Goal: Information Seeking & Learning: Learn about a topic

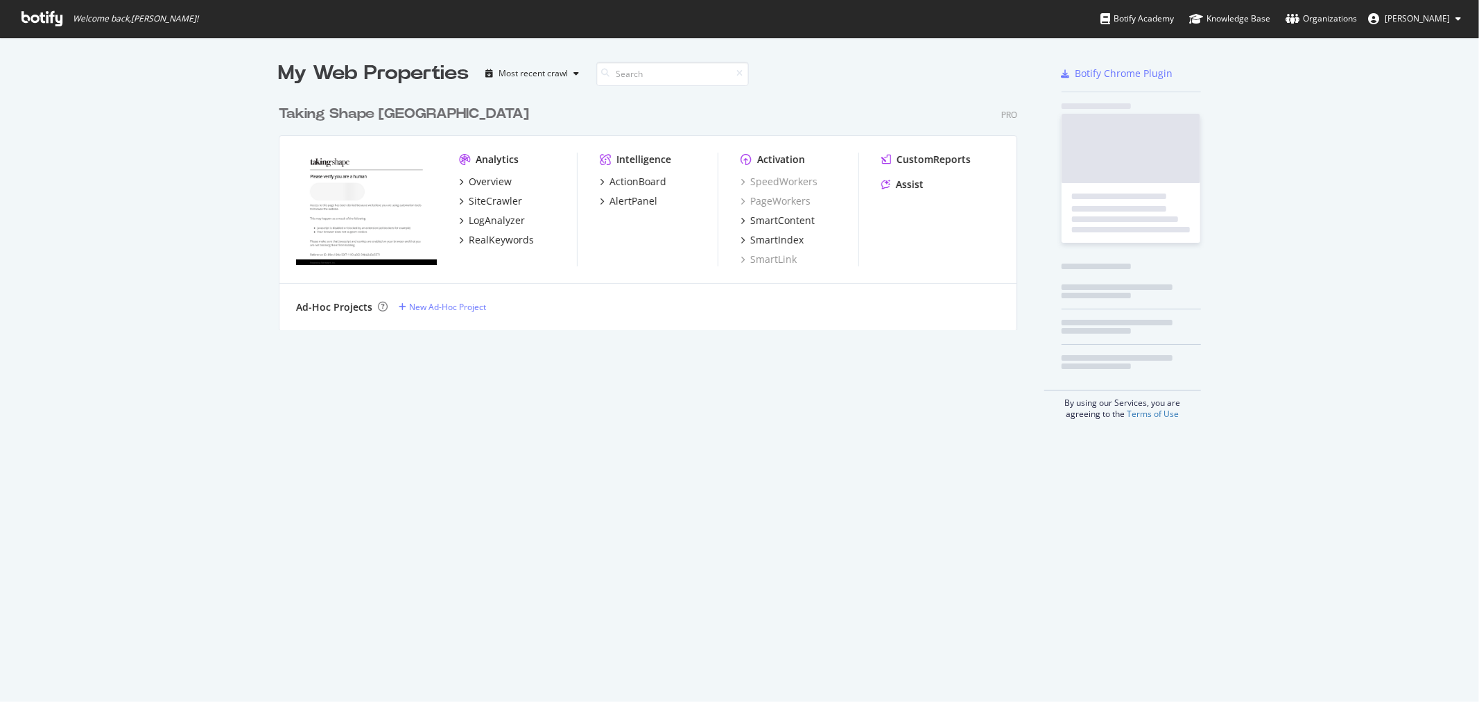
scroll to position [690, 1456]
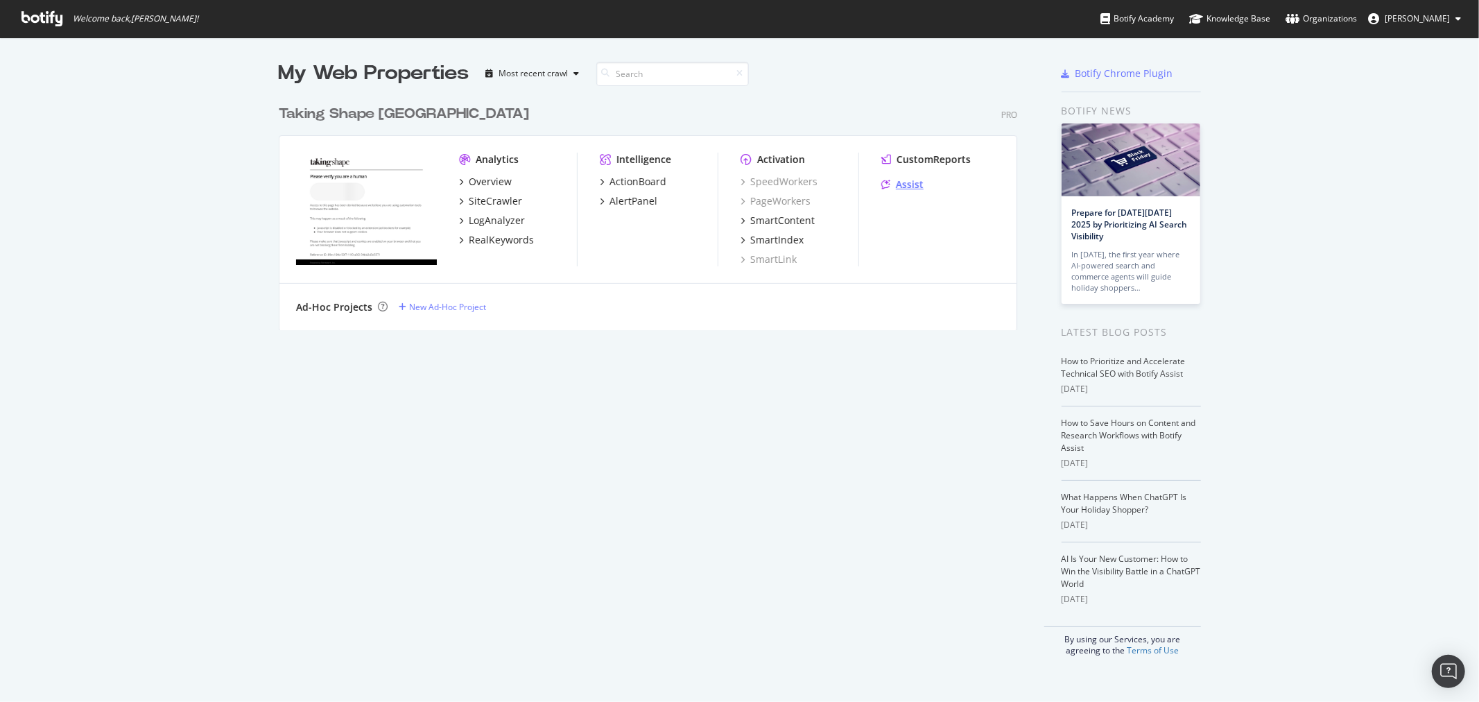
click at [906, 182] on div "Assist" at bounding box center [910, 185] width 28 height 14
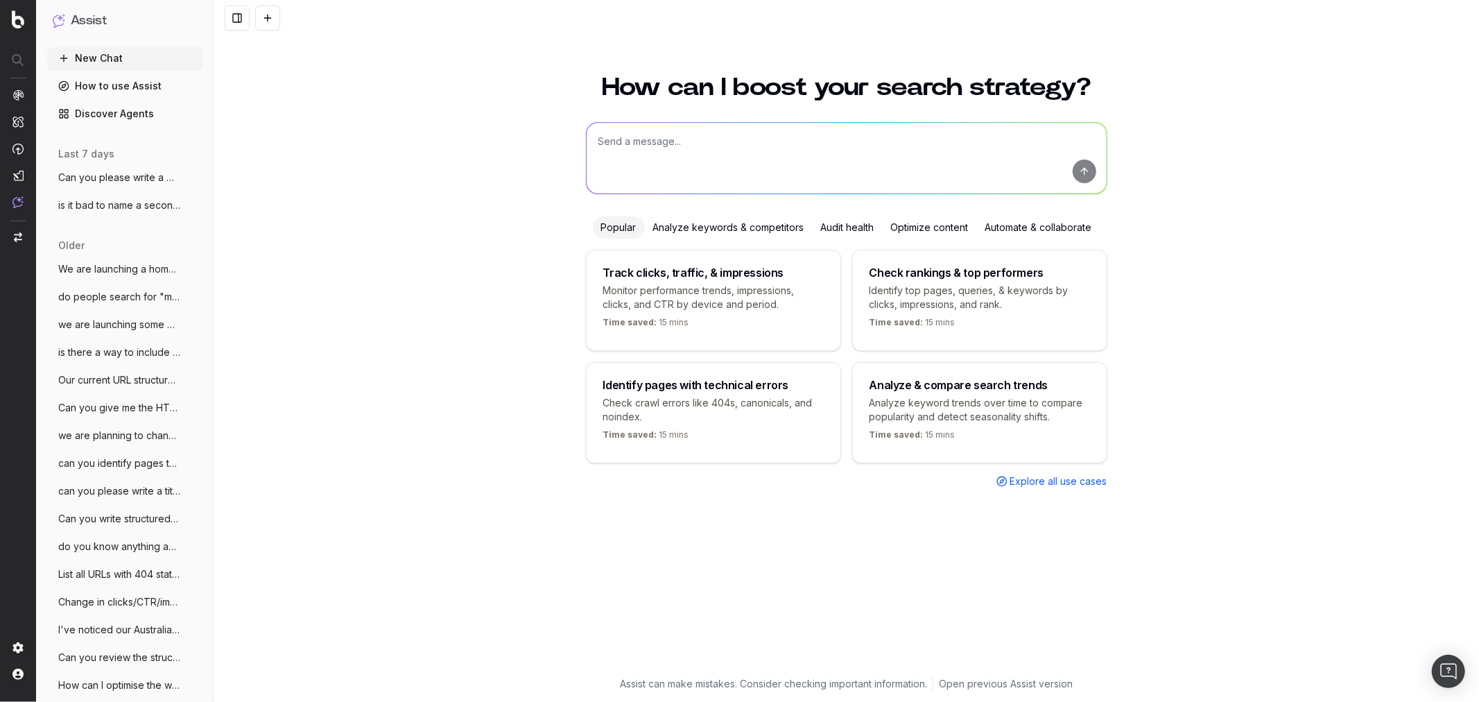
click at [668, 140] on textarea at bounding box center [847, 158] width 520 height 71
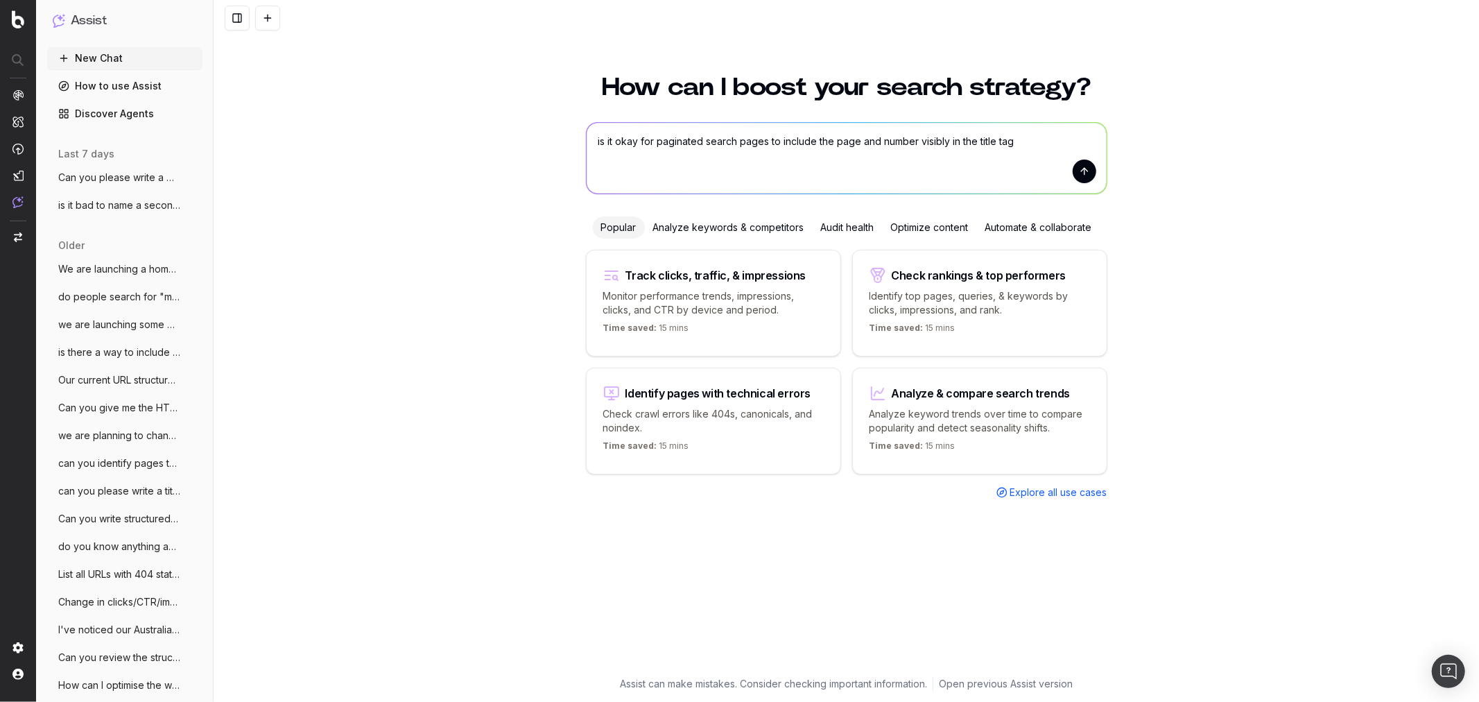
type textarea "is it okay for paginated search pages to include the page and number visibly in…"
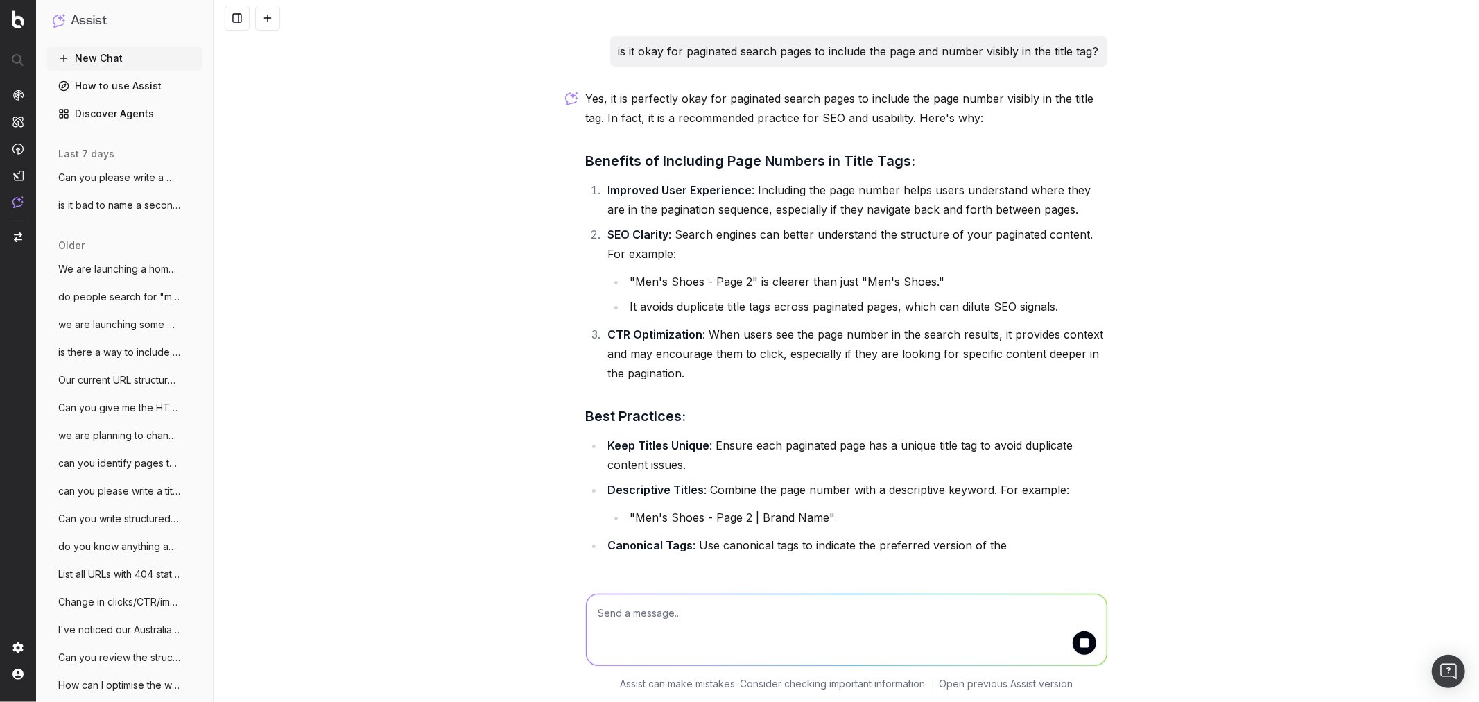
scroll to position [10, 0]
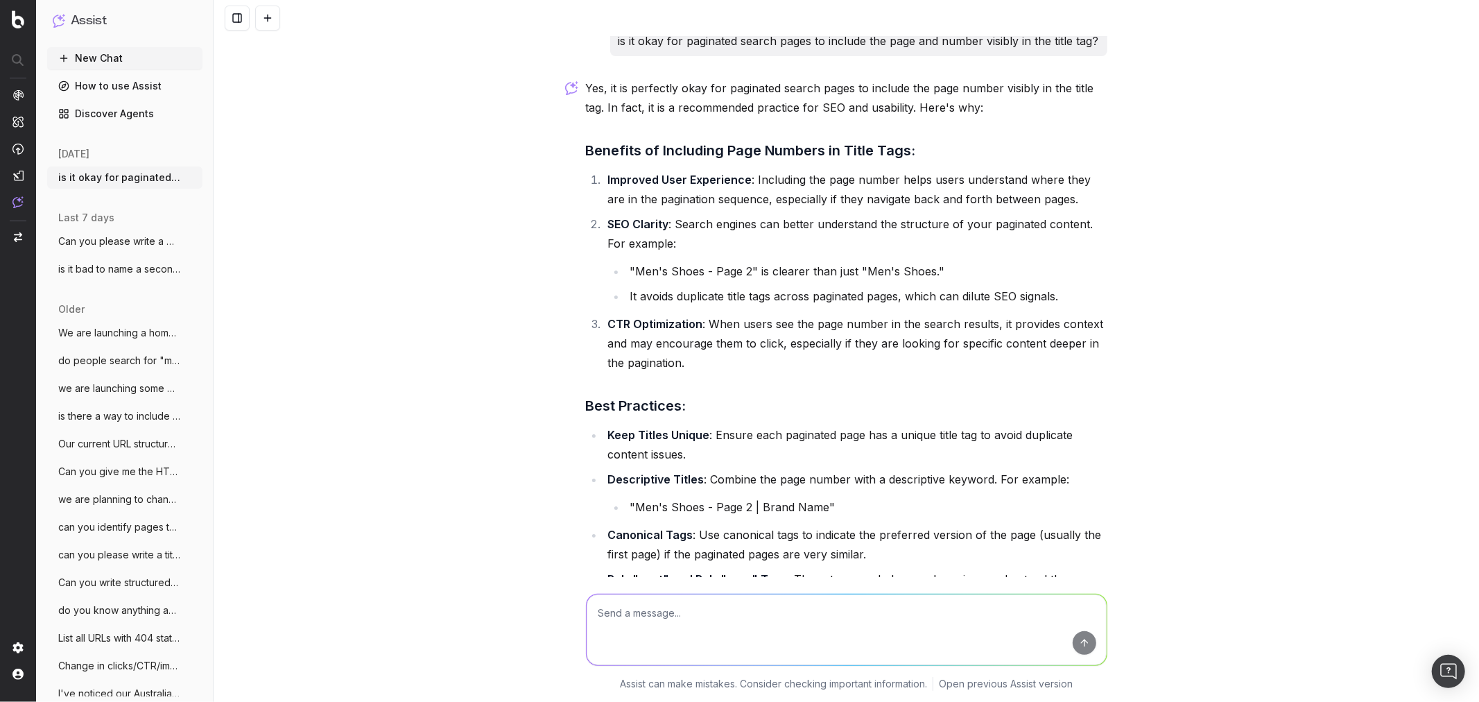
click at [1330, 244] on div "is it okay for paginated search pages to include the page and number visibly in…" at bounding box center [847, 351] width 1266 height 702
drag, startPoint x: 662, startPoint y: 91, endPoint x: 1103, endPoint y: 88, distance: 441.1
click at [1106, 88] on div "is it okay for paginated search pages to include the page and number visibly in…" at bounding box center [846, 374] width 533 height 696
drag, startPoint x: 600, startPoint y: 108, endPoint x: 988, endPoint y: 105, distance: 388.4
click at [988, 105] on p "Yes, it is perfectly okay for paginated search pages to include the page number…" at bounding box center [847, 97] width 522 height 39
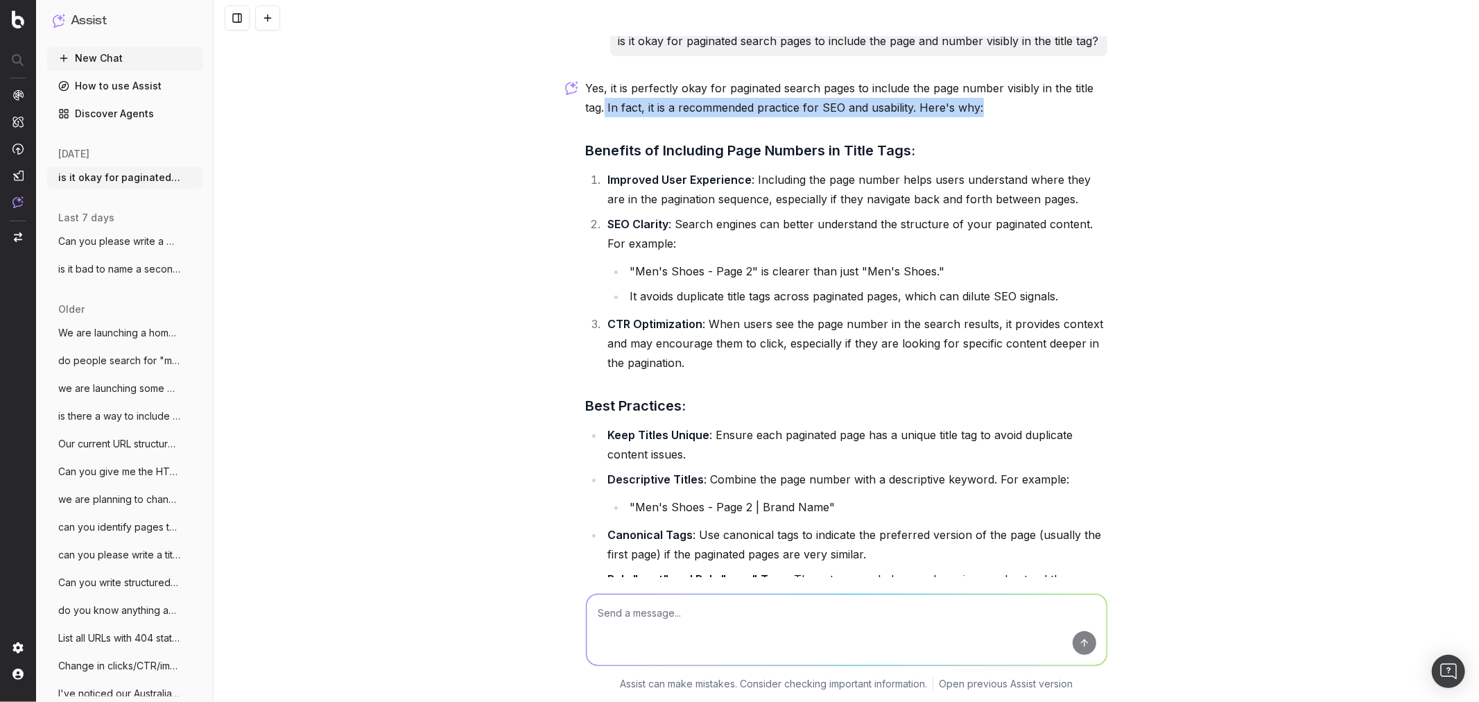
click at [988, 105] on p "Yes, it is perfectly okay for paginated search pages to include the page number…" at bounding box center [847, 97] width 522 height 39
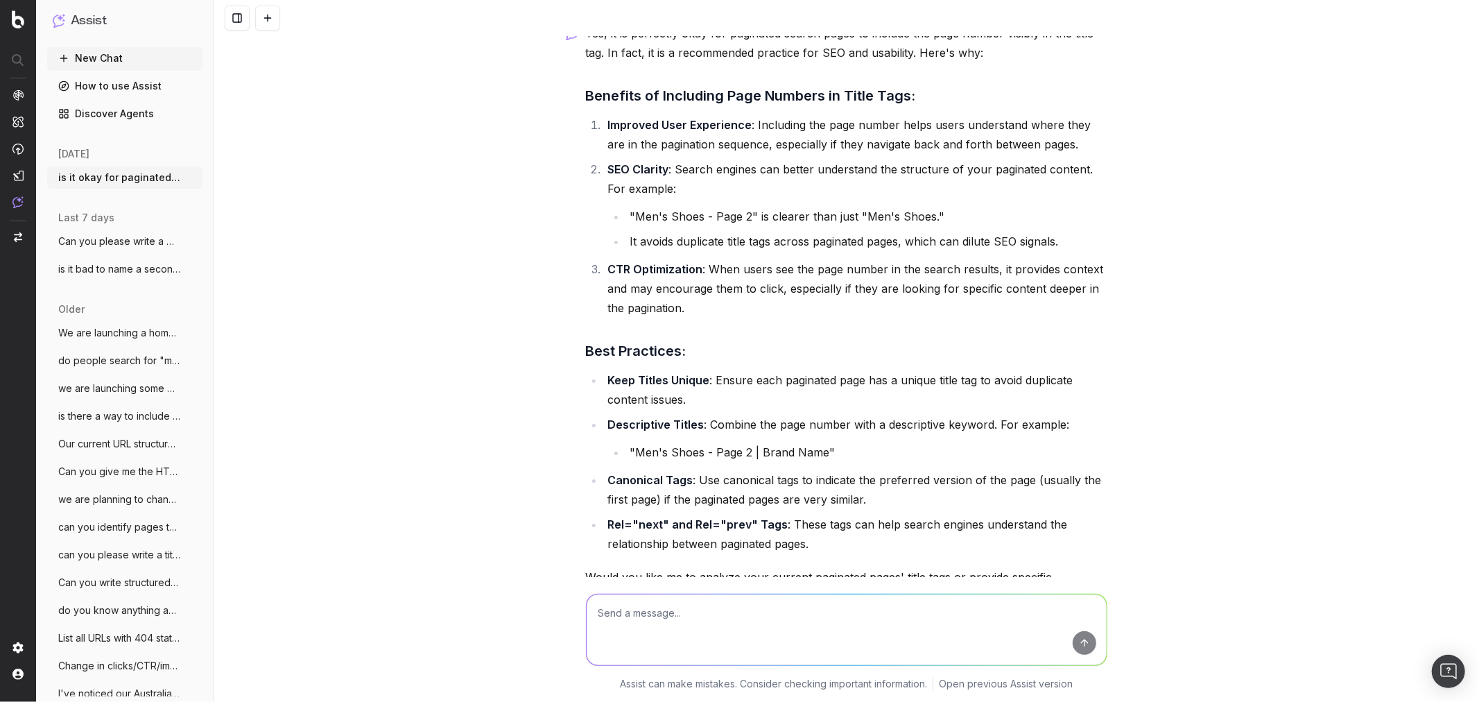
scroll to position [155, 0]
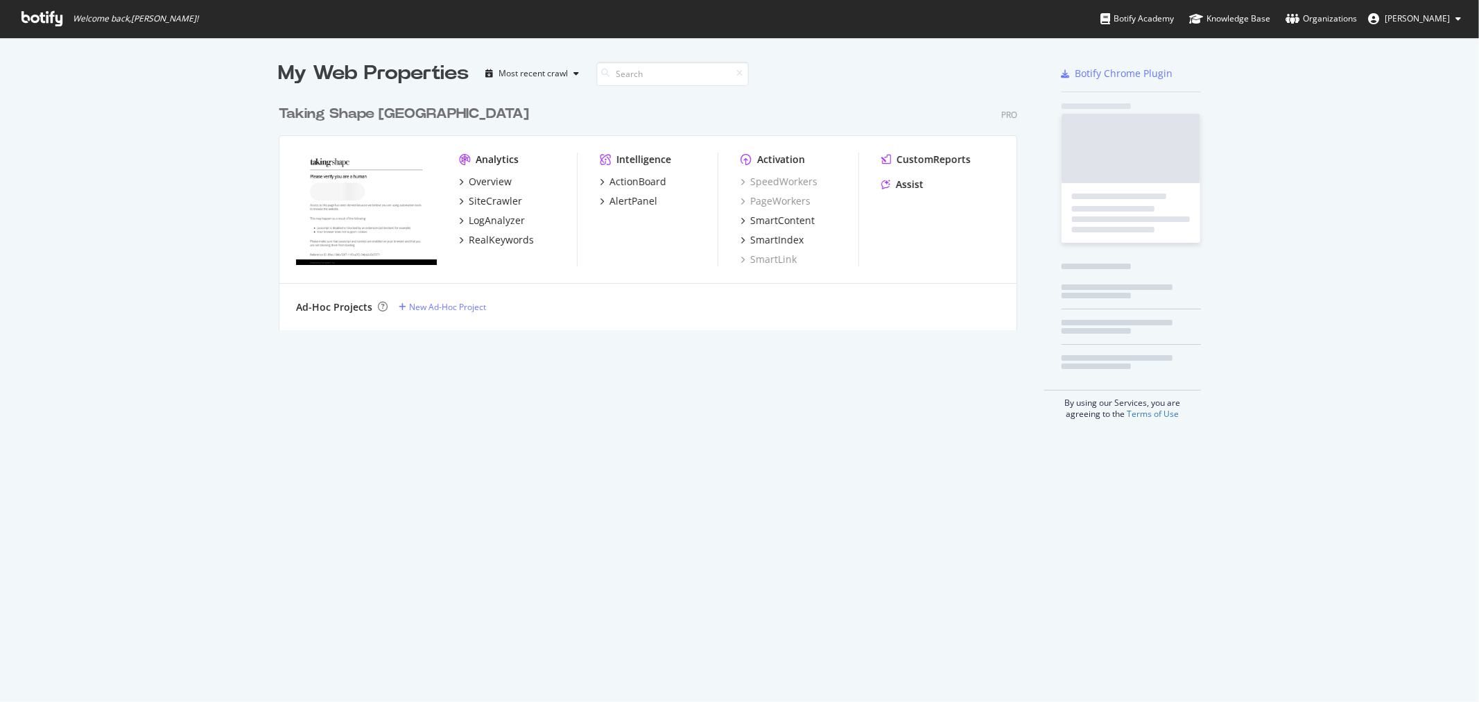
scroll to position [690, 1456]
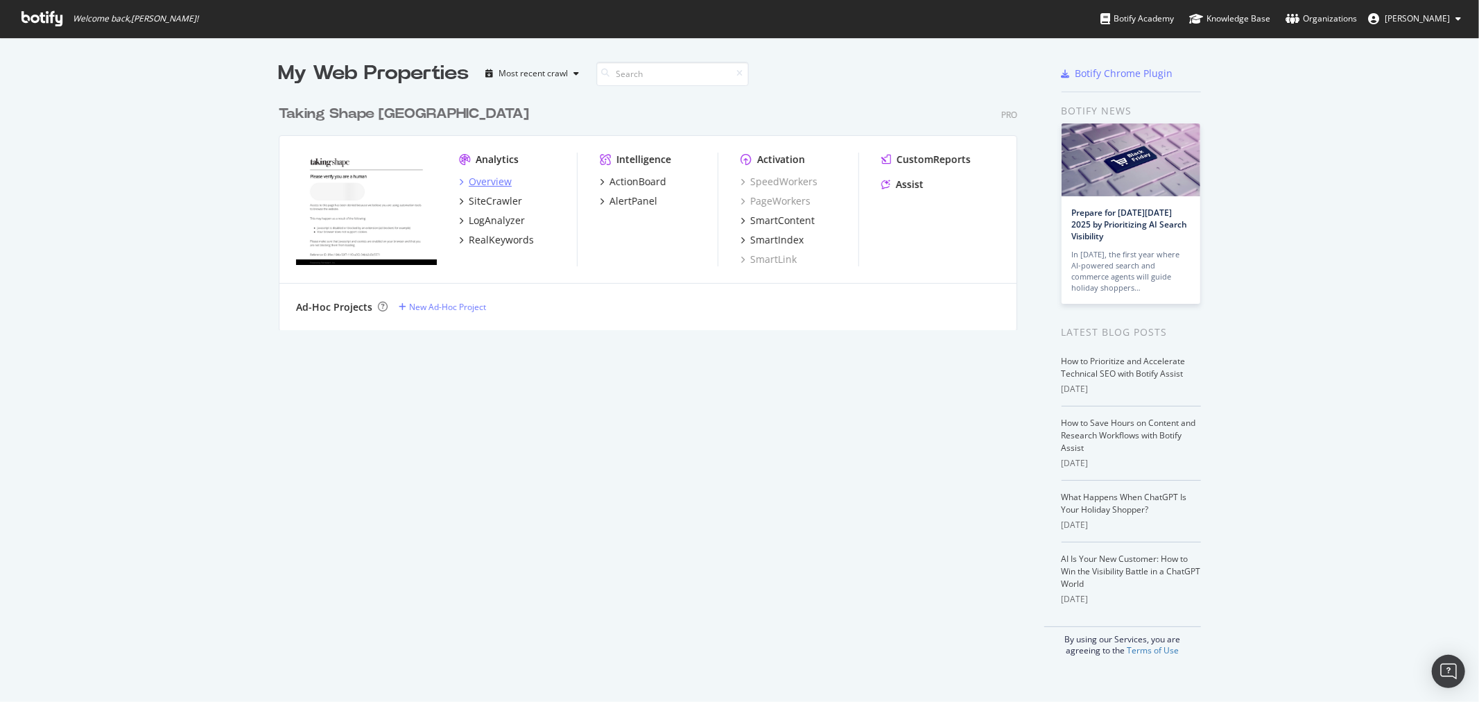
click at [496, 182] on div "Overview" at bounding box center [490, 182] width 43 height 14
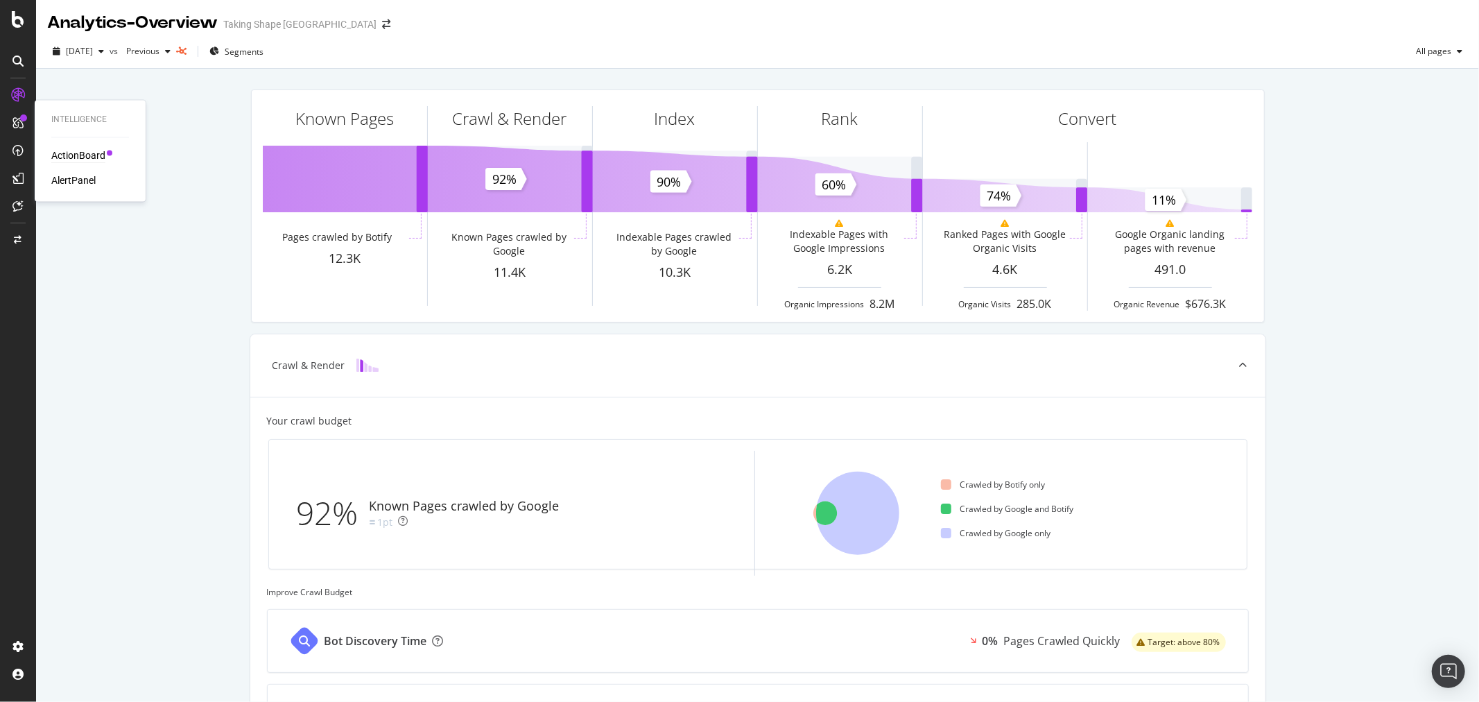
click at [80, 156] on div "ActionBoard" at bounding box center [78, 156] width 54 height 14
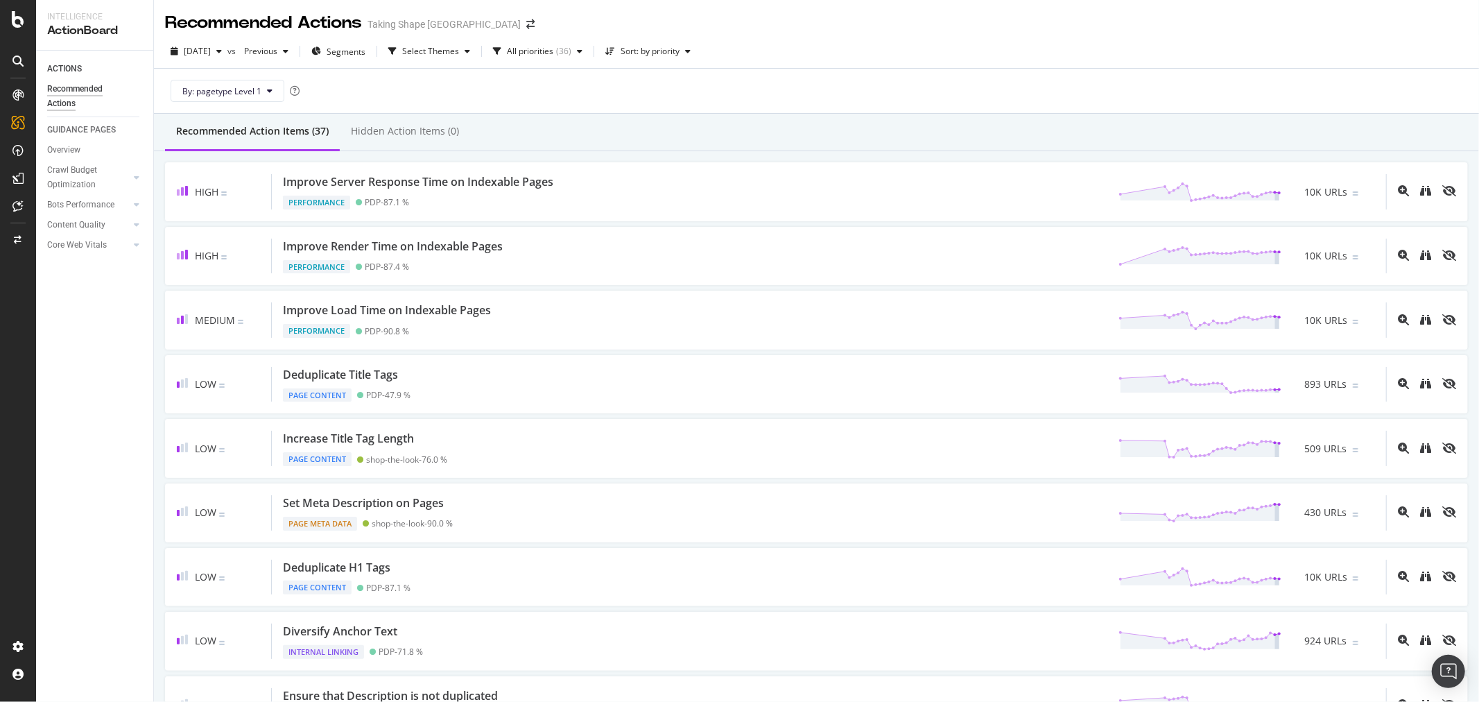
click at [881, 53] on div "2025 Sep. 16th vs Previous Segments Select Themes All priorities ( 36 ) Sort: b…" at bounding box center [816, 54] width 1325 height 28
